Goal: Navigation & Orientation: Find specific page/section

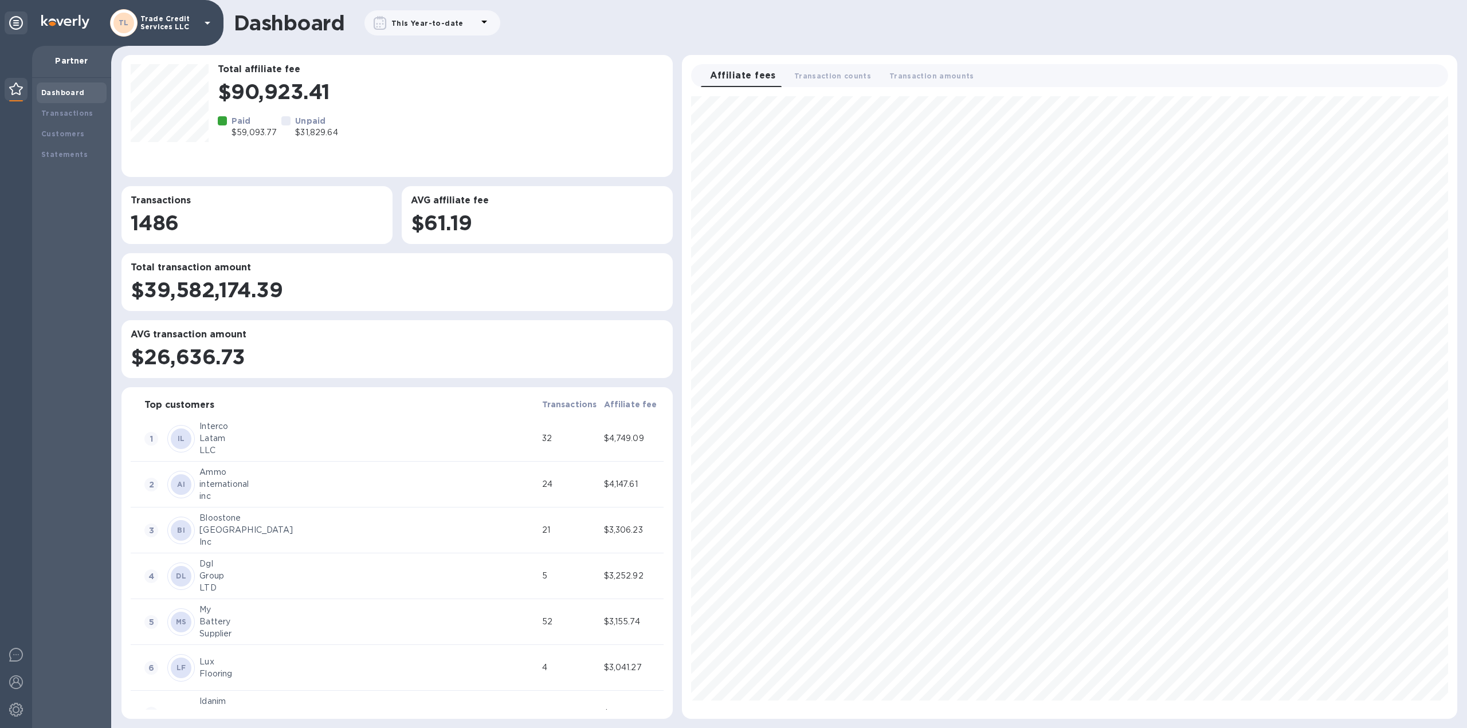
scroll to position [613, 766]
click at [60, 111] on b "Transactions" at bounding box center [67, 113] width 52 height 9
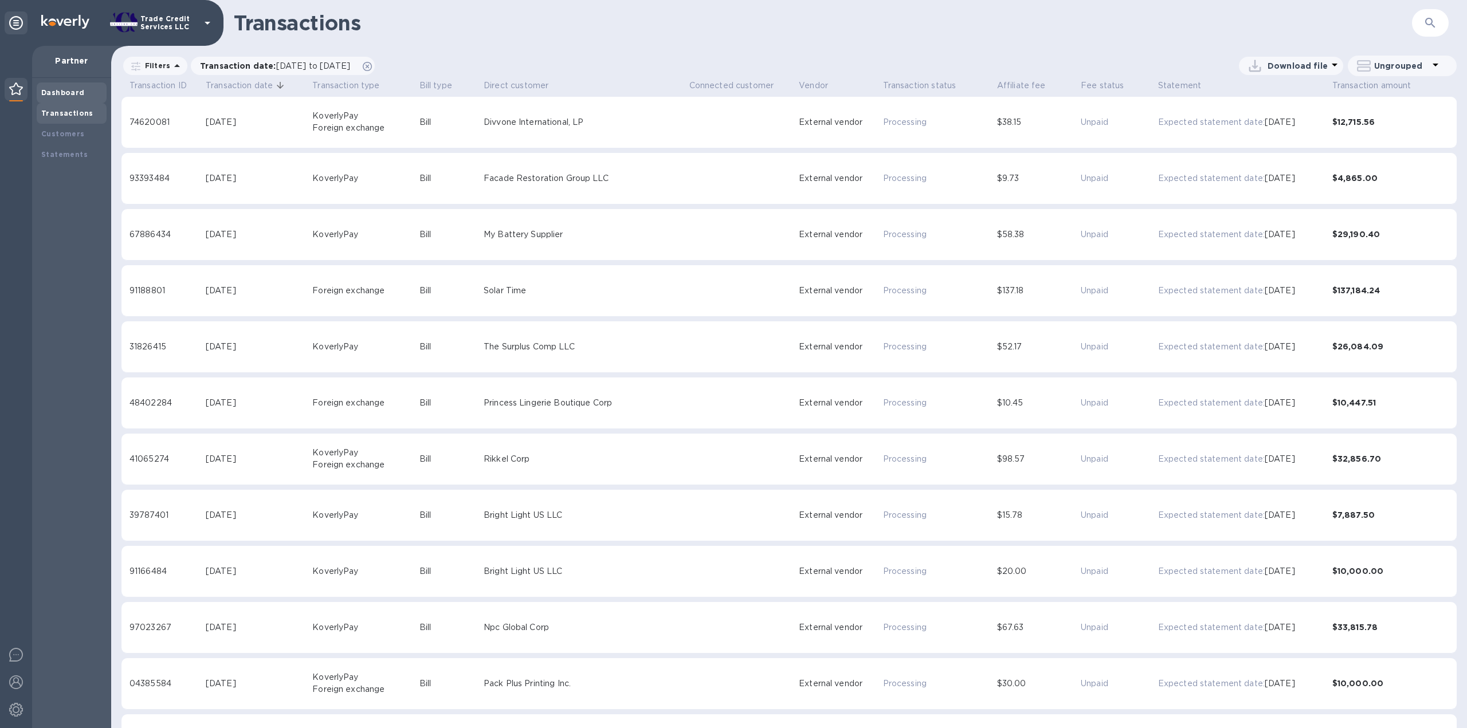
click at [65, 92] on b "Dashboard" at bounding box center [63, 92] width 44 height 9
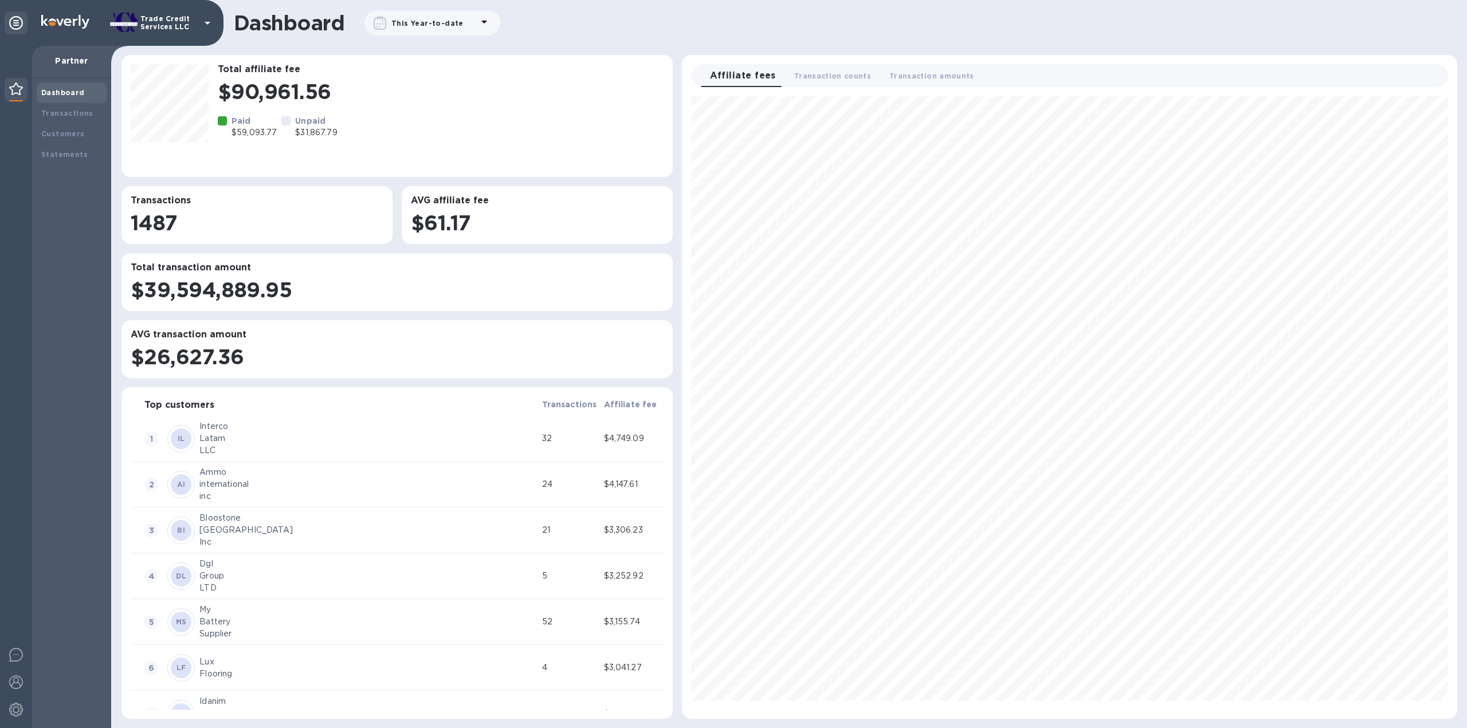
scroll to position [613, 766]
click at [60, 108] on div "Transactions" at bounding box center [71, 113] width 61 height 11
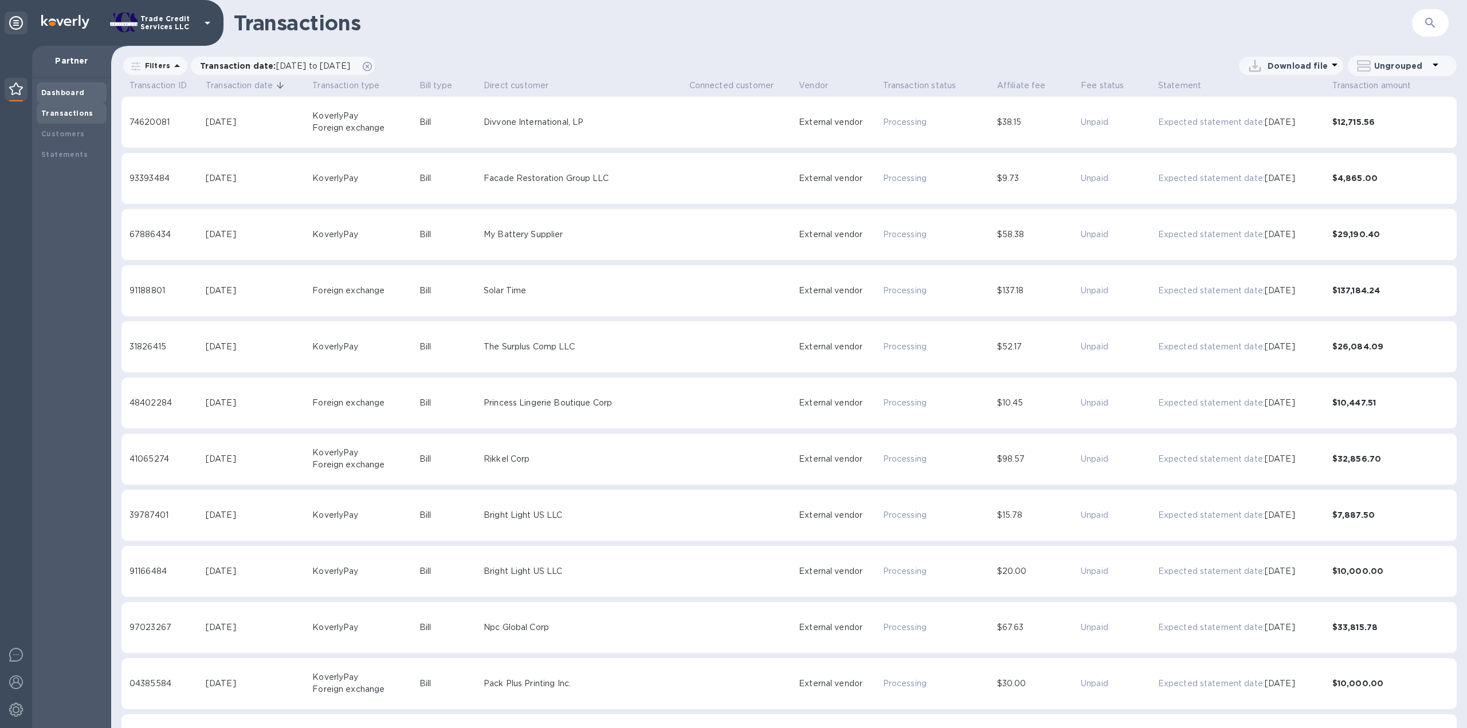
click at [60, 93] on b "Dashboard" at bounding box center [63, 92] width 44 height 9
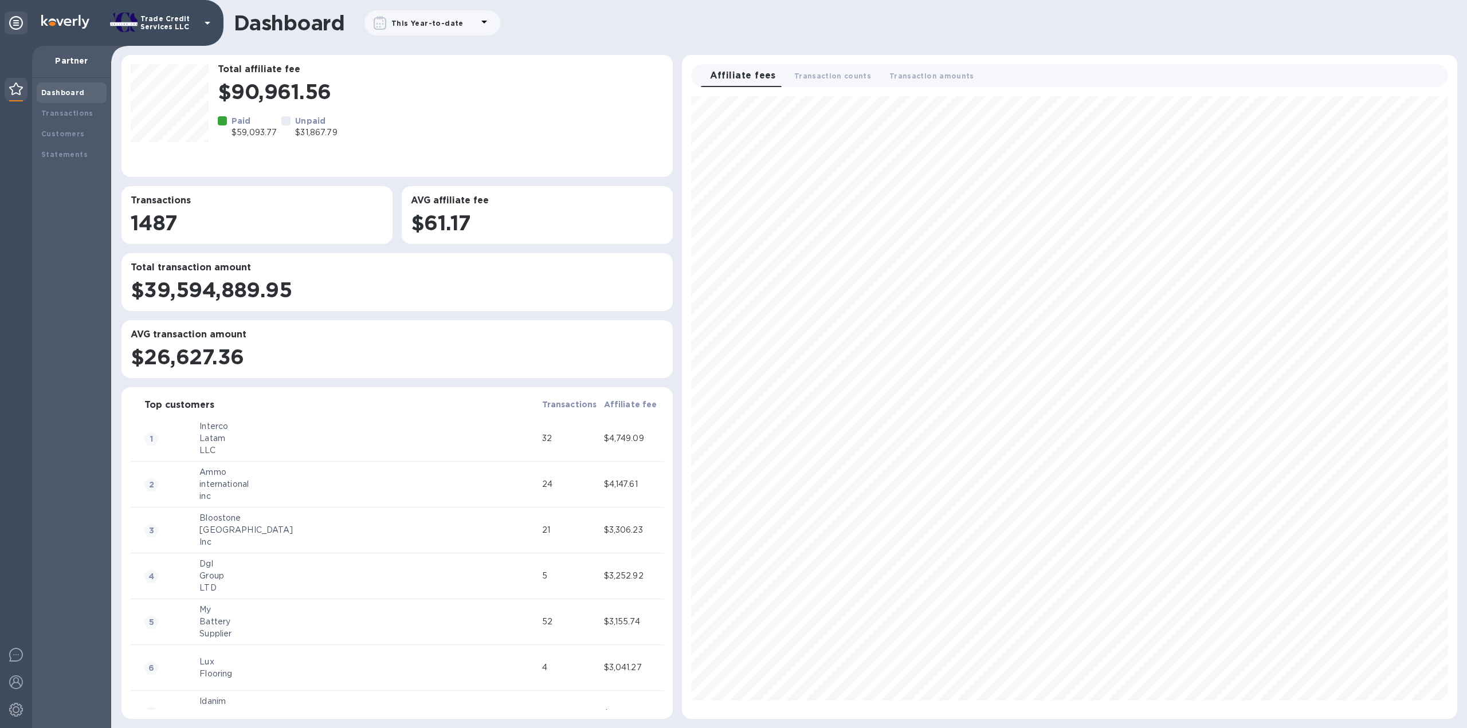
scroll to position [613, 766]
